Goal: Task Accomplishment & Management: Complete application form

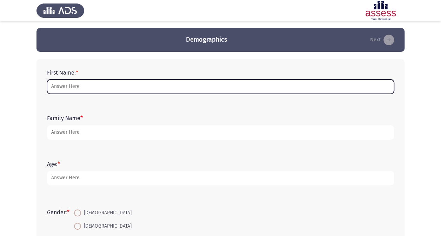
click at [120, 85] on input "First Name: *" at bounding box center [220, 87] width 347 height 14
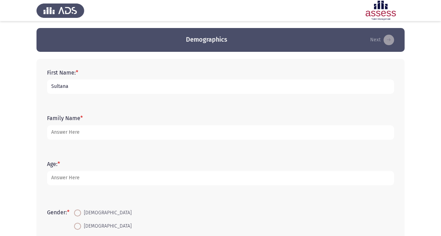
type input "Sultana"
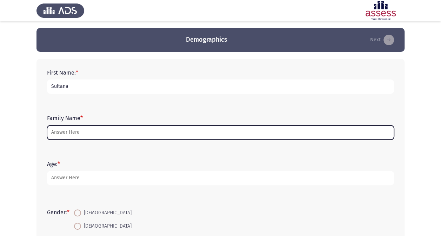
click at [120, 129] on input "Family Name *" at bounding box center [220, 132] width 347 height 14
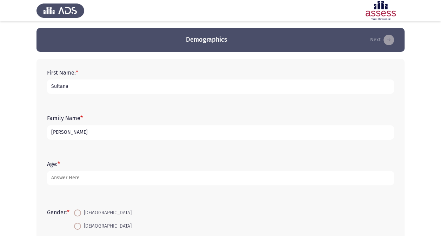
type input "[PERSON_NAME]"
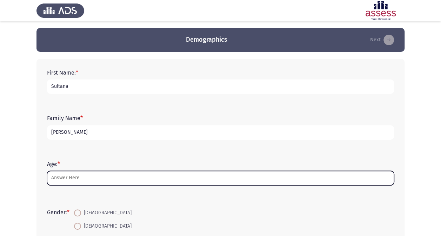
click at [97, 176] on input "Age: *" at bounding box center [220, 178] width 347 height 14
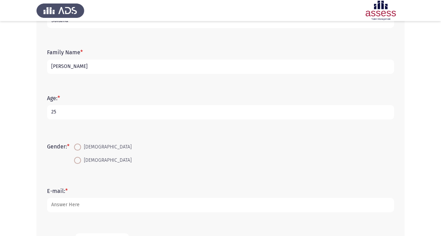
scroll to position [140, 0]
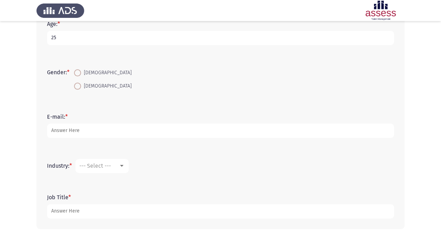
type input "25"
click at [92, 87] on span "[DEMOGRAPHIC_DATA]" at bounding box center [106, 86] width 50 height 8
click at [81, 87] on input "[DEMOGRAPHIC_DATA]" at bounding box center [77, 86] width 7 height 7
radio input "true"
click at [90, 138] on div "E-mail: *" at bounding box center [220, 126] width 354 height 32
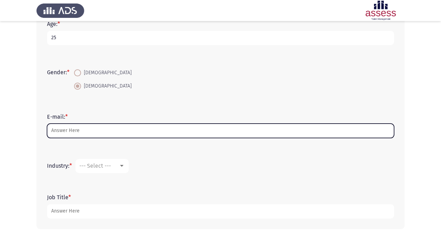
click at [90, 130] on input "E-mail: *" at bounding box center [220, 131] width 347 height 14
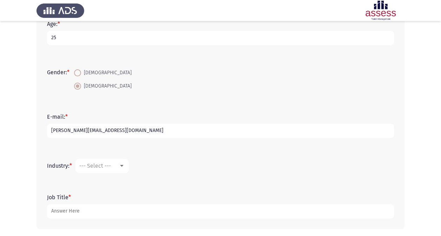
type input "[PERSON_NAME][EMAIL_ADDRESS][DOMAIN_NAME]"
click at [122, 171] on mat-select "--- Select ---" at bounding box center [101, 166] width 53 height 14
click at [122, 168] on div at bounding box center [121, 166] width 6 height 6
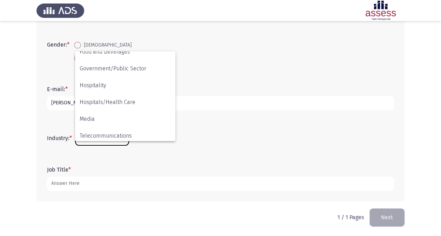
scroll to position [230, 0]
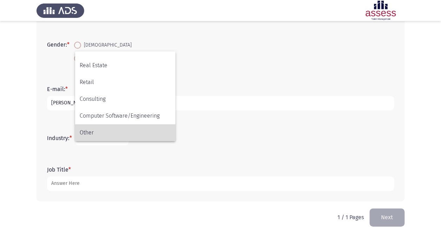
click at [129, 132] on span "Other" at bounding box center [125, 132] width 91 height 17
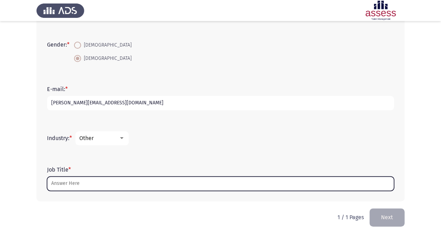
click at [142, 178] on input "Job Title *" at bounding box center [220, 184] width 347 height 14
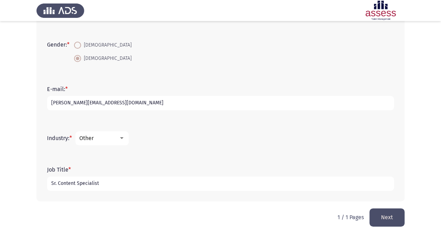
type input "Sr. Content Specialist"
click at [384, 217] on button "Next" at bounding box center [386, 218] width 35 height 18
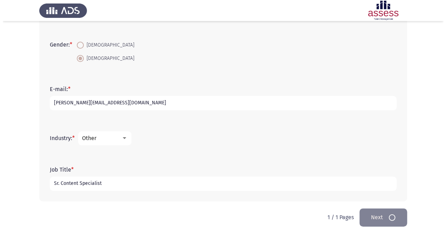
scroll to position [0, 0]
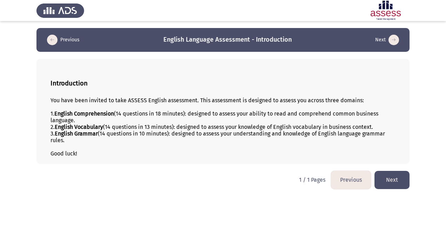
click at [396, 179] on button "Next" at bounding box center [391, 180] width 35 height 18
